Goal: Task Accomplishment & Management: Complete application form

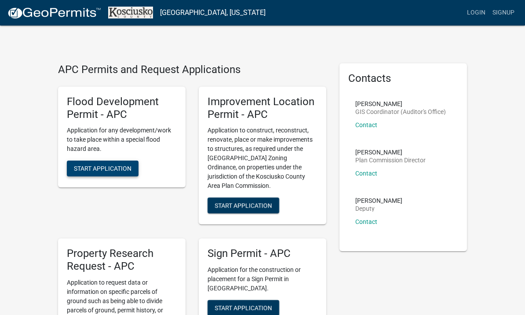
click at [115, 168] on span "Start Application" at bounding box center [103, 168] width 58 height 7
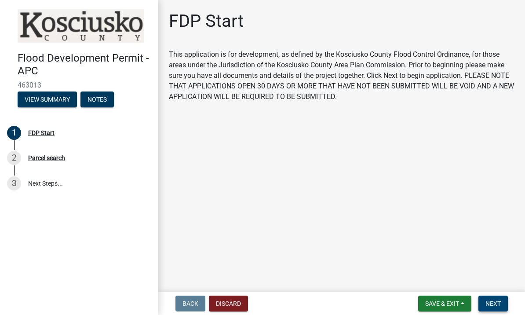
click at [492, 302] on span "Next" at bounding box center [492, 303] width 15 height 7
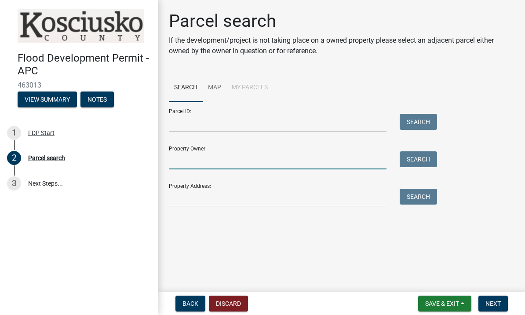
click at [355, 159] on input "Property Owner:" at bounding box center [278, 160] width 218 height 18
type input "A"
type input "[PERSON_NAME]"
click at [424, 160] on button "Search" at bounding box center [418, 159] width 37 height 16
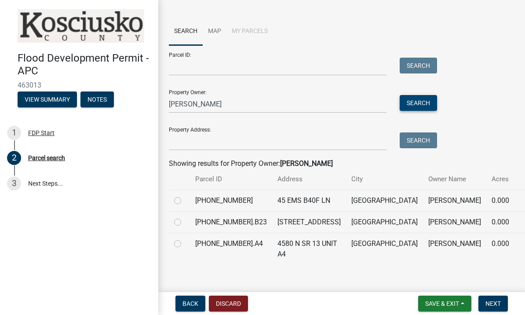
scroll to position [56, 0]
click at [185, 196] on label at bounding box center [185, 196] width 0 height 0
click at [185, 198] on input "radio" at bounding box center [188, 199] width 6 height 6
radio input "true"
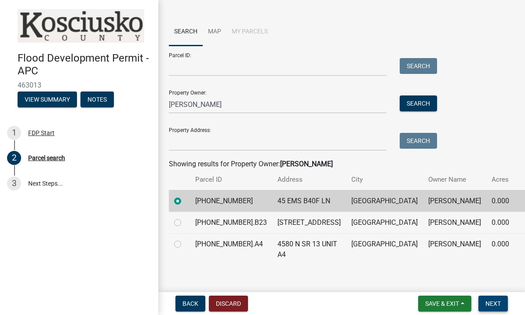
click at [496, 303] on span "Next" at bounding box center [492, 303] width 15 height 7
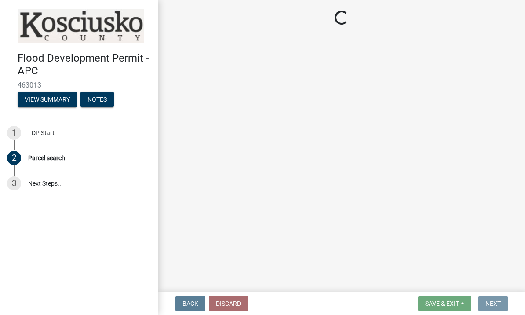
scroll to position [0, 0]
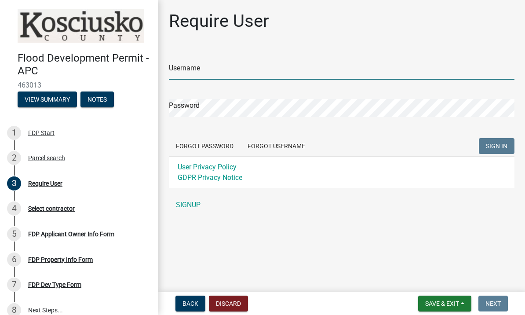
click at [368, 74] on input "Username" at bounding box center [342, 71] width 346 height 18
type input "annallb"
click at [496, 146] on button "SIGN IN" at bounding box center [497, 146] width 36 height 16
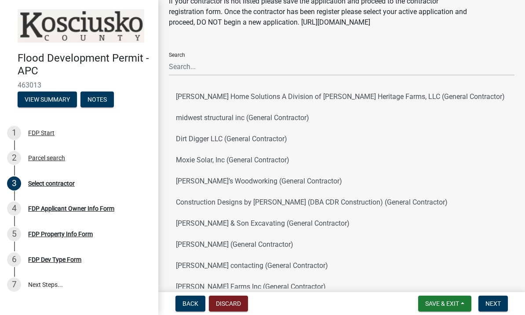
scroll to position [43, 0]
